Goal: Find specific page/section: Find specific page/section

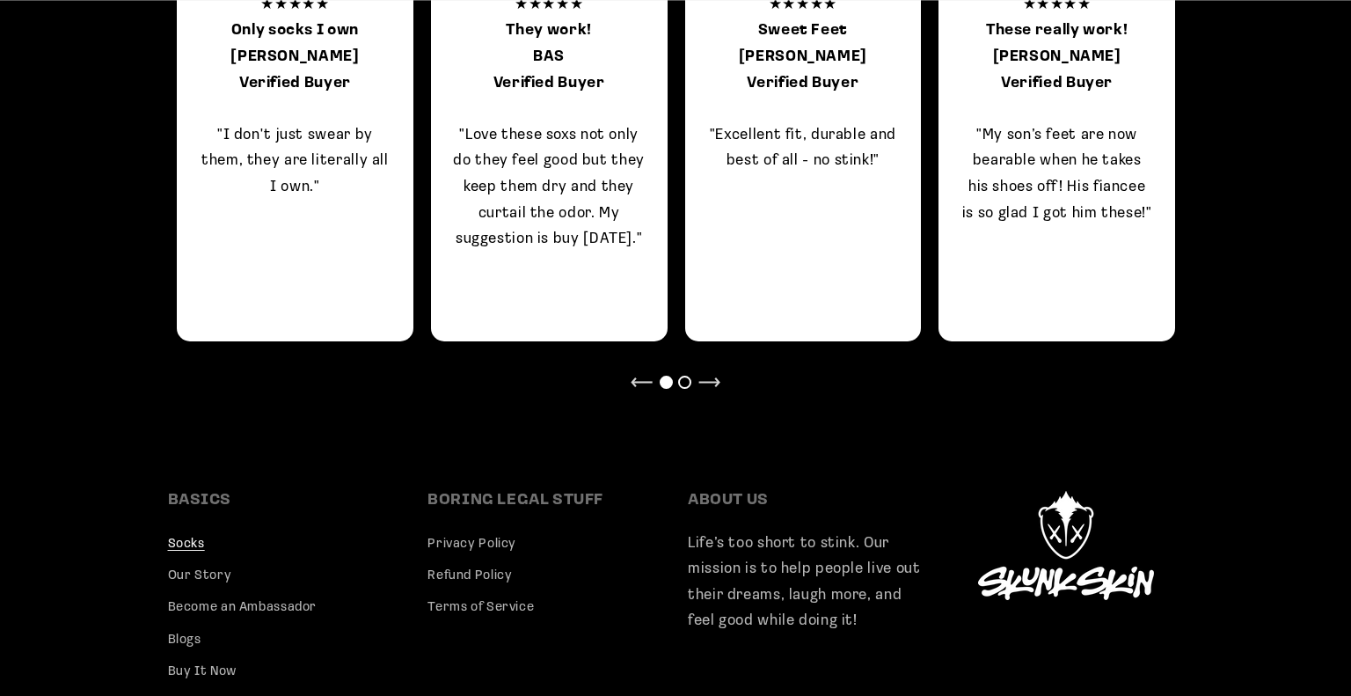
scroll to position [1739, 0]
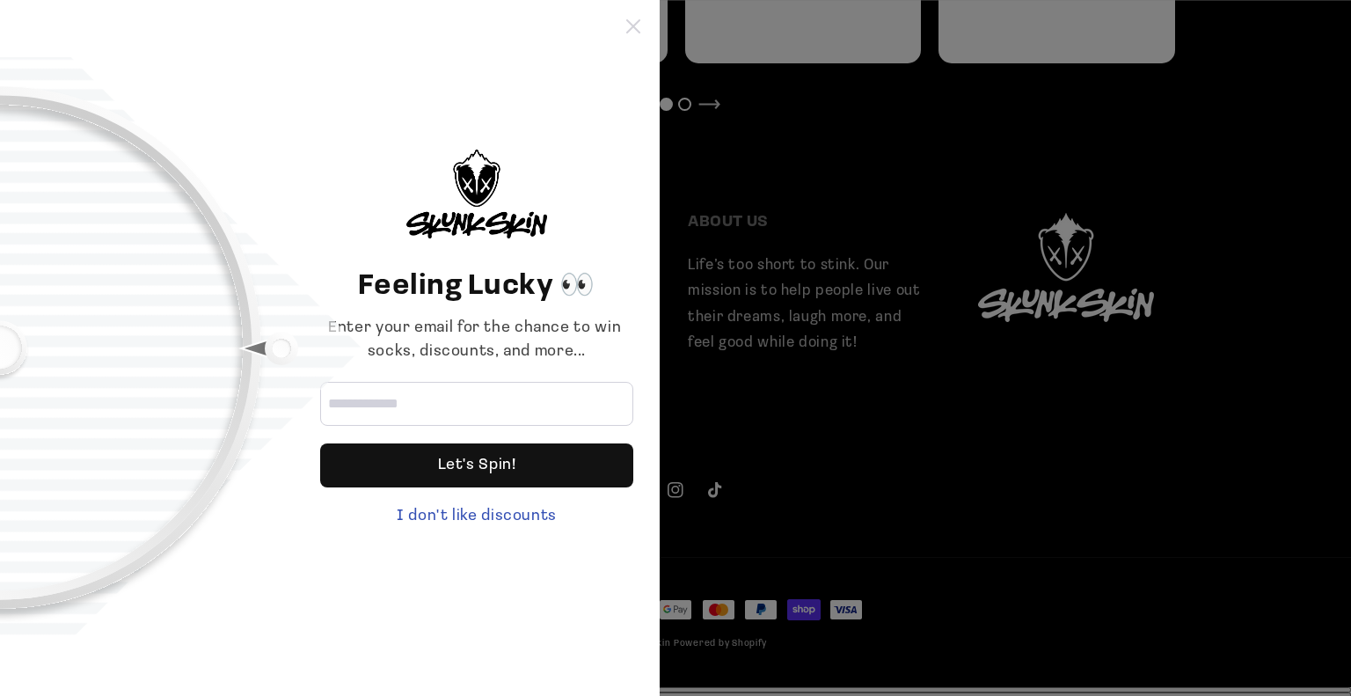
click at [634, 27] on icon at bounding box center [633, 26] width 14 height 14
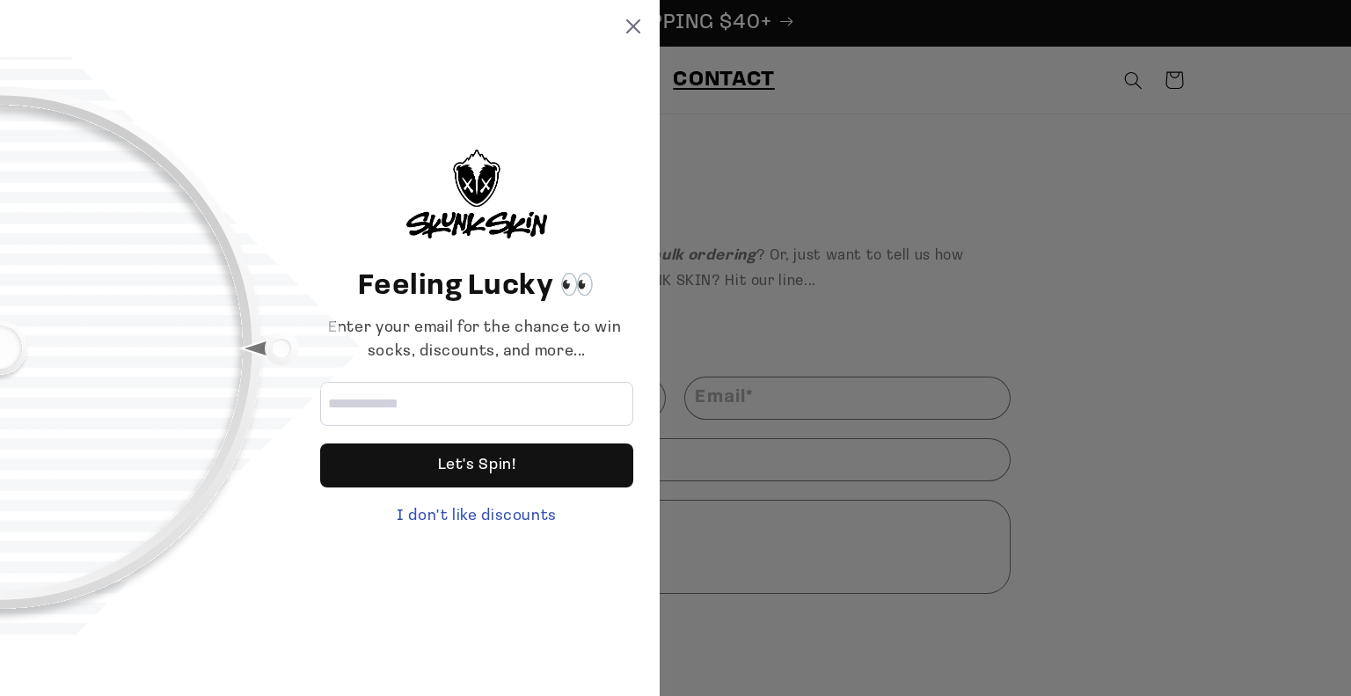
click at [633, 29] on icon at bounding box center [633, 26] width 14 height 14
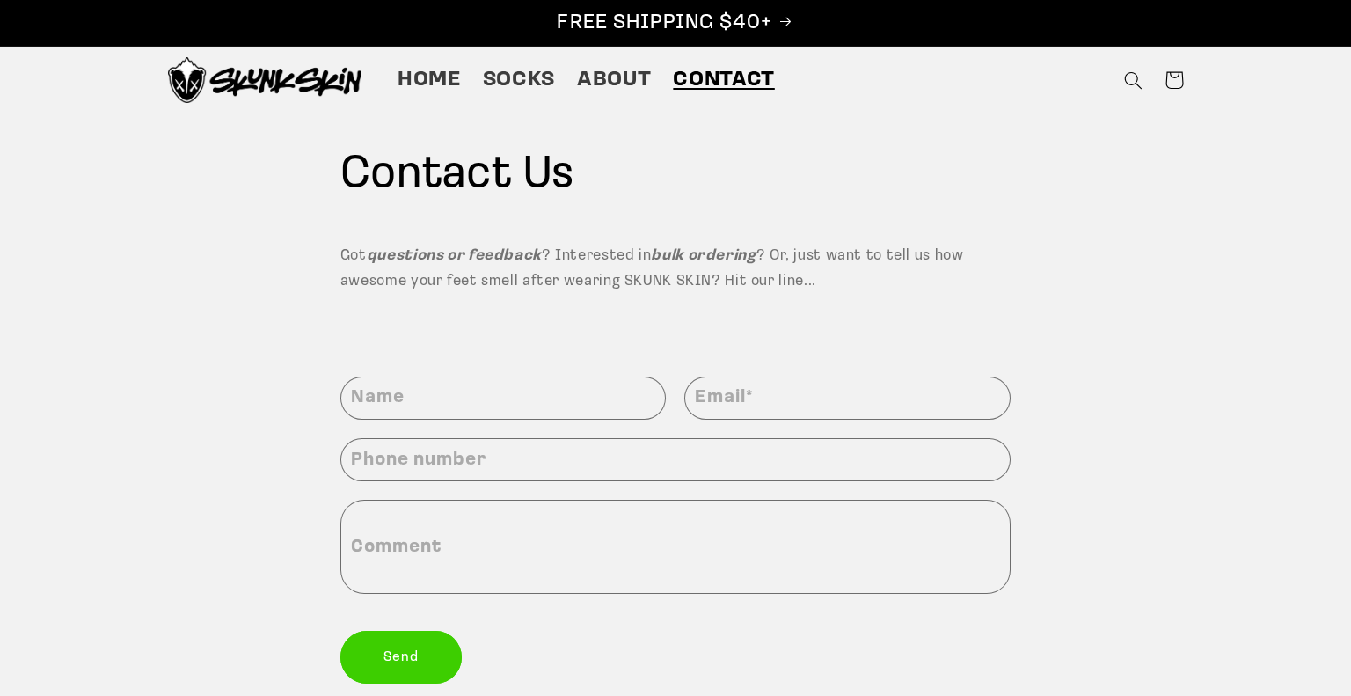
drag, startPoint x: 301, startPoint y: 187, endPoint x: 577, endPoint y: 166, distance: 277.0
click at [577, 166] on section "Contact Us Got questions or feedback ? Interested in bulk ordering ? Or, just w…" at bounding box center [675, 245] width 1351 height 262
copy h1 "Contact Us"
